Goal: Task Accomplishment & Management: Manage account settings

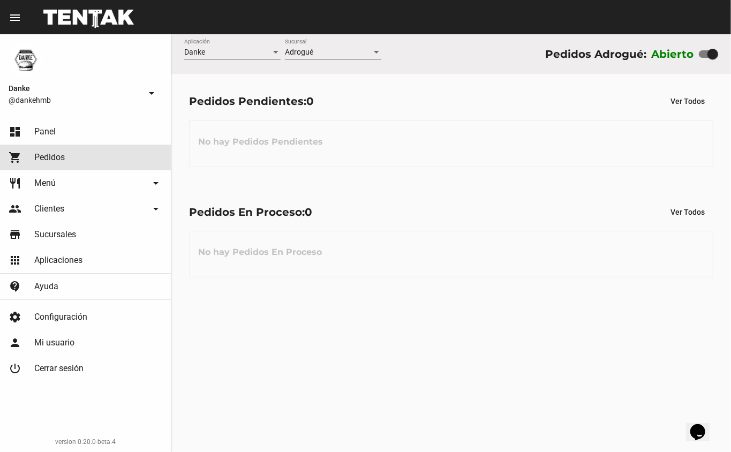
click at [52, 168] on link "shopping_cart Pedidos" at bounding box center [85, 158] width 171 height 26
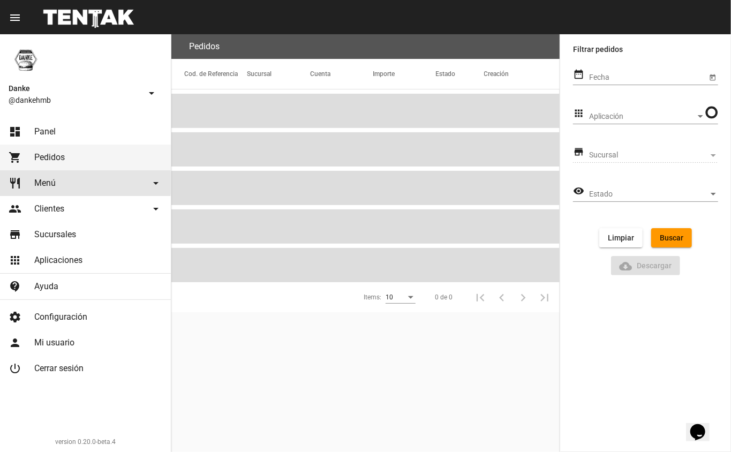
click at [52, 183] on span "Menú" at bounding box center [44, 183] width 21 height 11
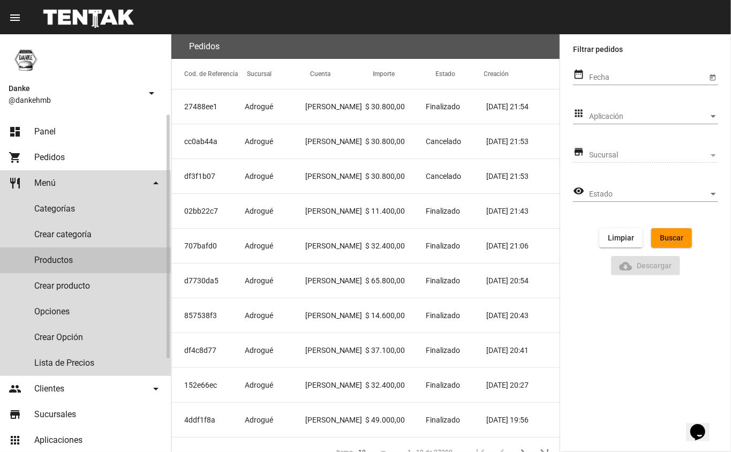
click at [106, 251] on link "Productos" at bounding box center [85, 261] width 171 height 26
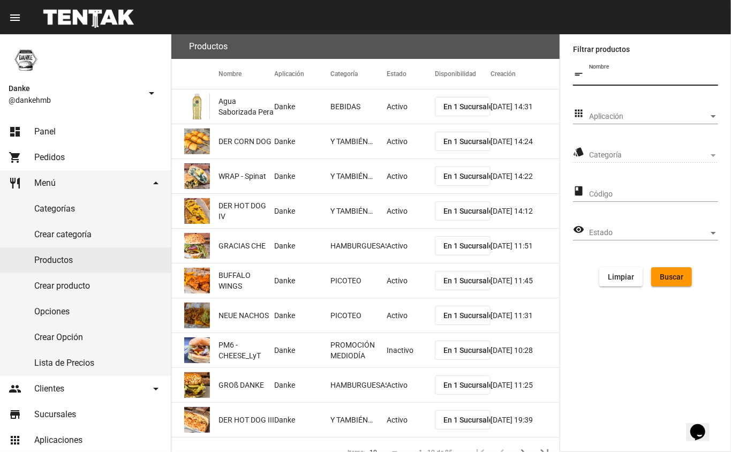
click at [609, 79] on input "Nombre" at bounding box center [653, 77] width 129 height 9
type input "papas fritas"
click button "Buscar" at bounding box center [672, 276] width 41 height 19
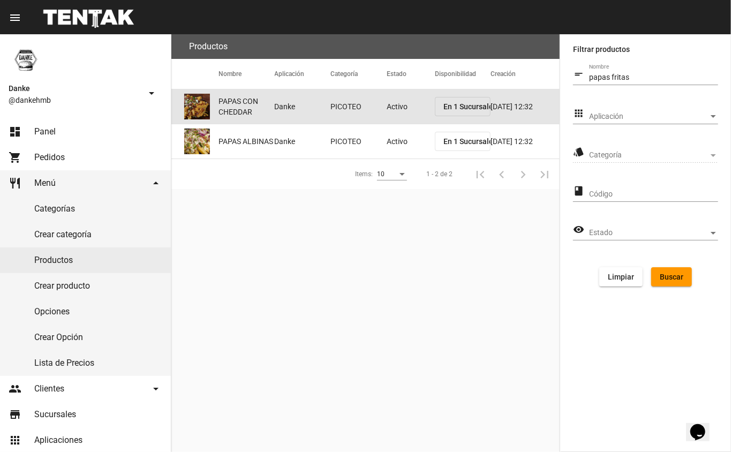
click at [260, 106] on span "PAPAS CON CHEDDAR" at bounding box center [247, 106] width 56 height 21
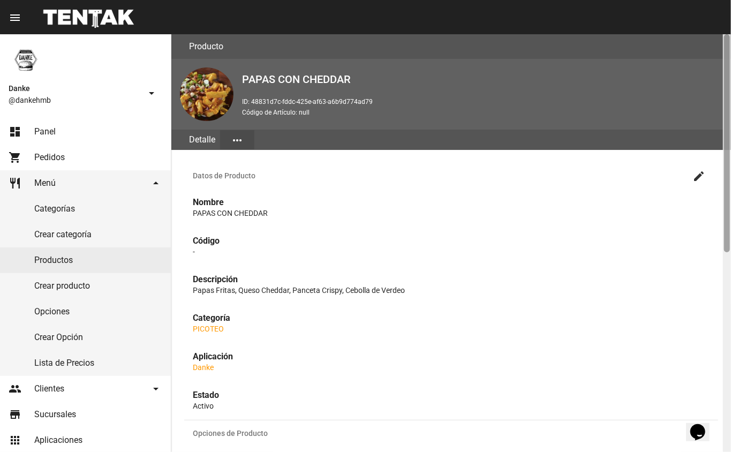
scroll to position [382, 0]
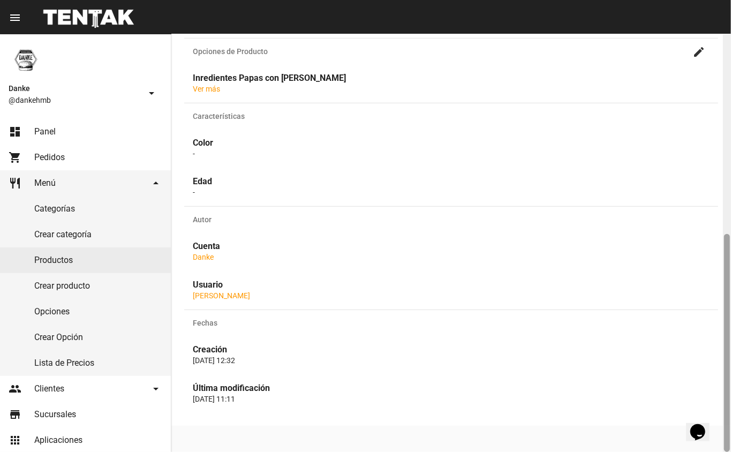
drag, startPoint x: 731, startPoint y: 204, endPoint x: 730, endPoint y: 213, distance: 9.2
click at [730, 213] on div at bounding box center [727, 243] width 8 height 418
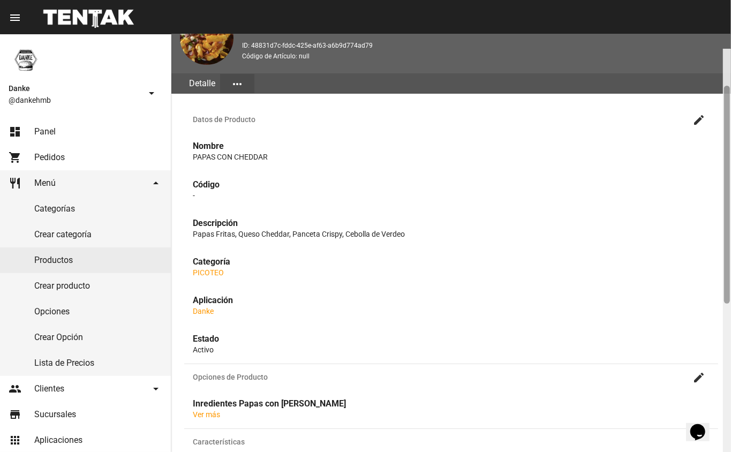
scroll to position [56, 0]
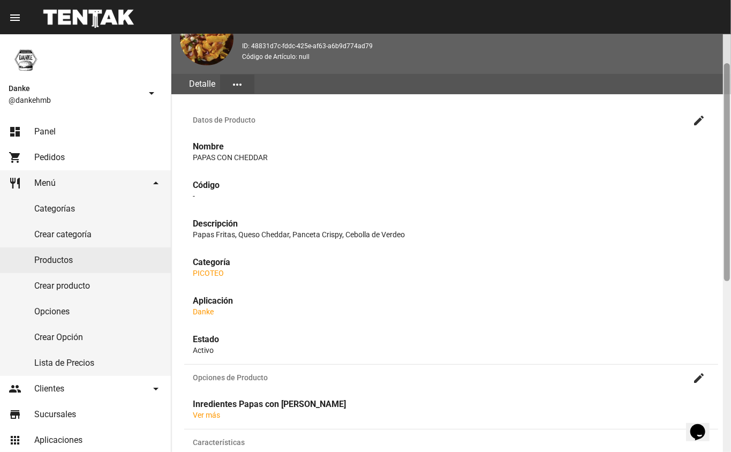
drag, startPoint x: 729, startPoint y: 311, endPoint x: 724, endPoint y: 140, distance: 171.0
click at [724, 140] on div at bounding box center [727, 172] width 6 height 218
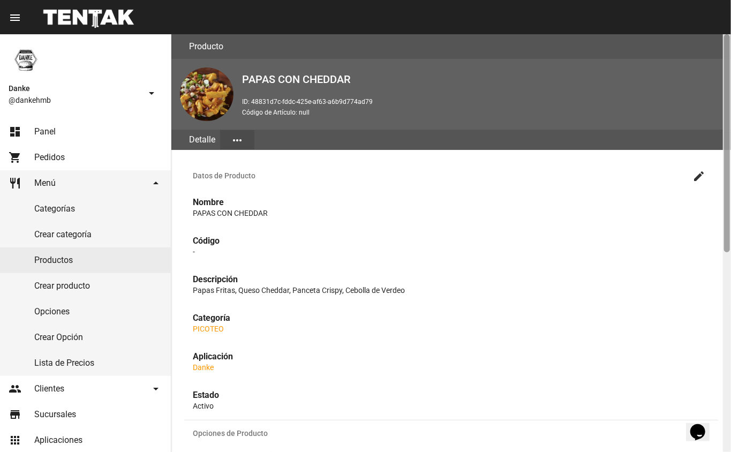
drag, startPoint x: 724, startPoint y: 140, endPoint x: 726, endPoint y: 29, distance: 110.9
click at [726, 29] on div "menu Detalle Producto more_vert Danke @dankehmb arrow_drop_down dashboard Panel…" at bounding box center [365, 17] width 731 height 34
click at [108, 70] on div "[PERSON_NAME] @dankehmb arrow_drop_down" at bounding box center [85, 74] width 171 height 80
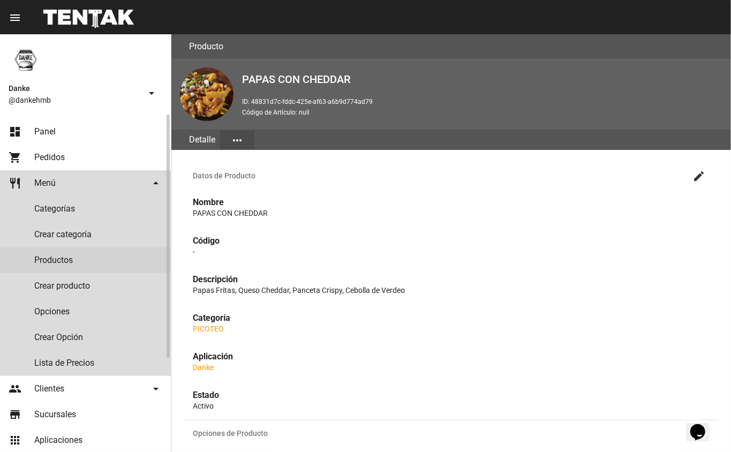
click at [60, 170] on link "restaurant Menú arrow_drop_down" at bounding box center [85, 183] width 171 height 26
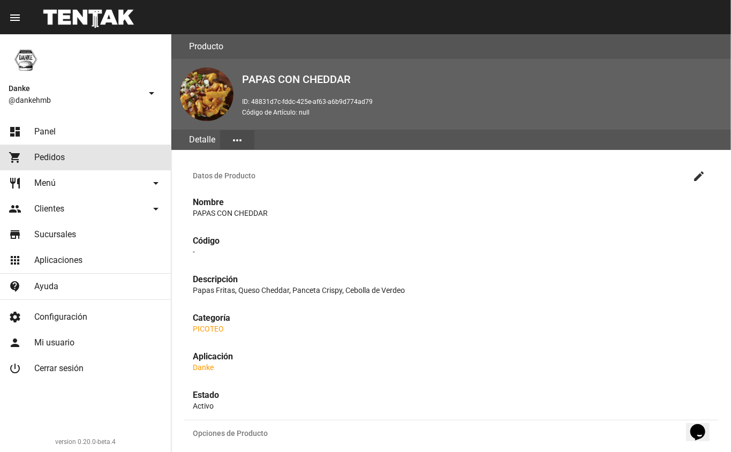
click at [50, 162] on span "Pedidos" at bounding box center [49, 157] width 31 height 11
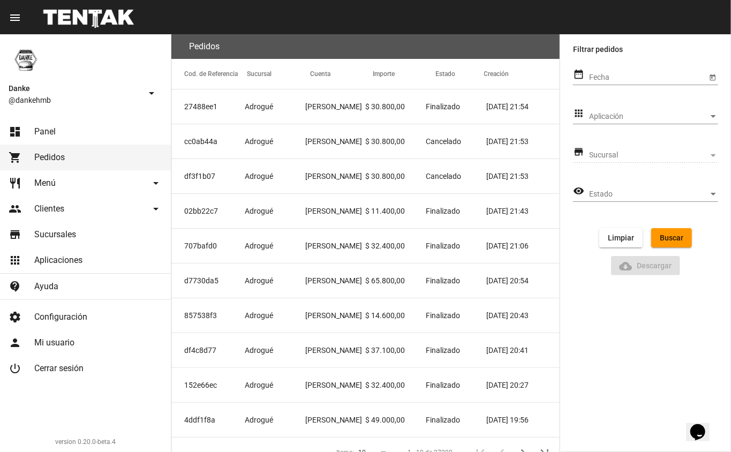
click at [54, 135] on span "Panel" at bounding box center [44, 131] width 21 height 11
